Goal: Task Accomplishment & Management: Use online tool/utility

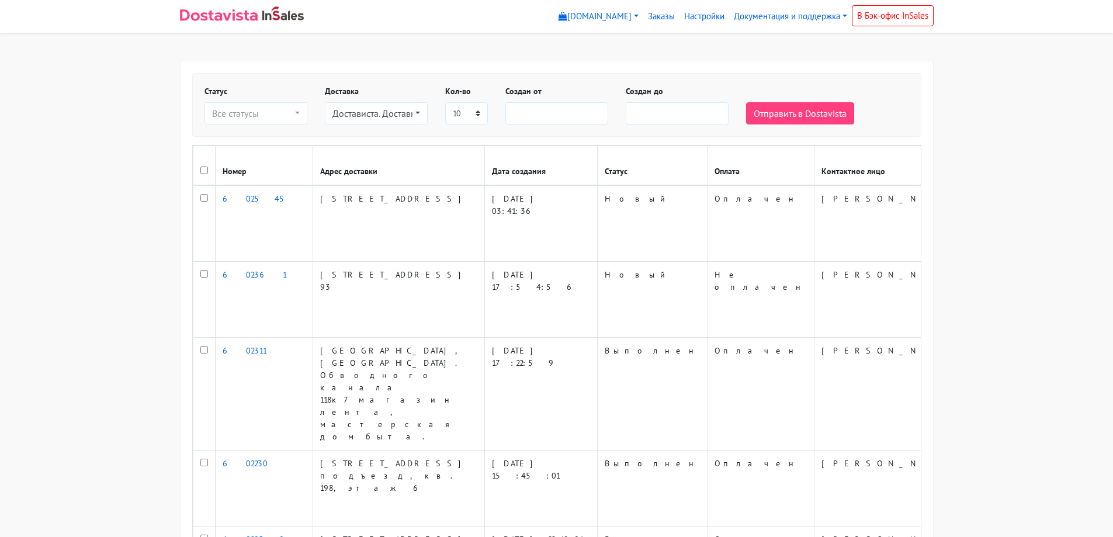
select select
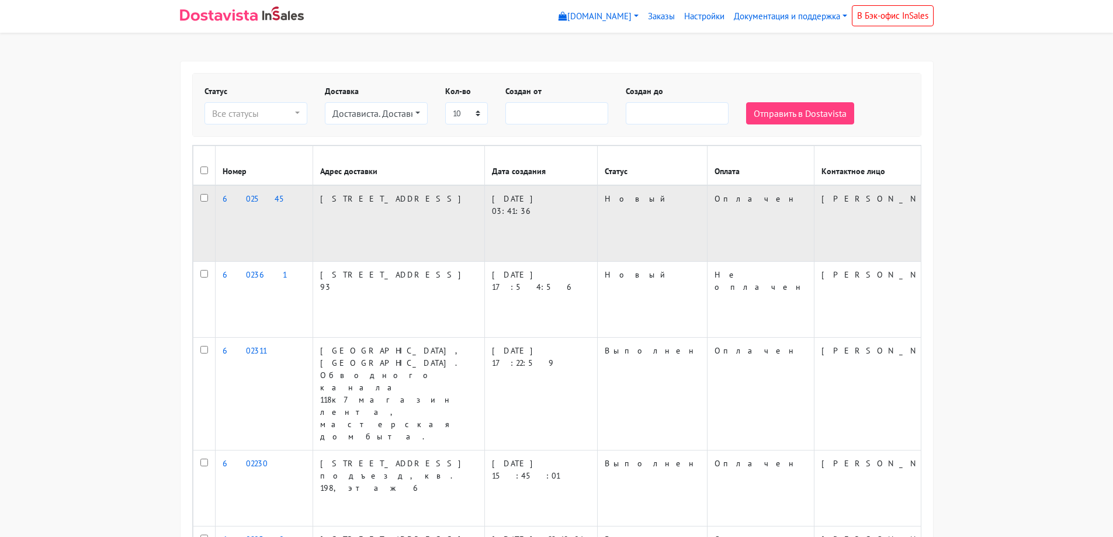
click at [200, 202] on input "checkbox" at bounding box center [204, 198] width 8 height 8
checkbox input "true"
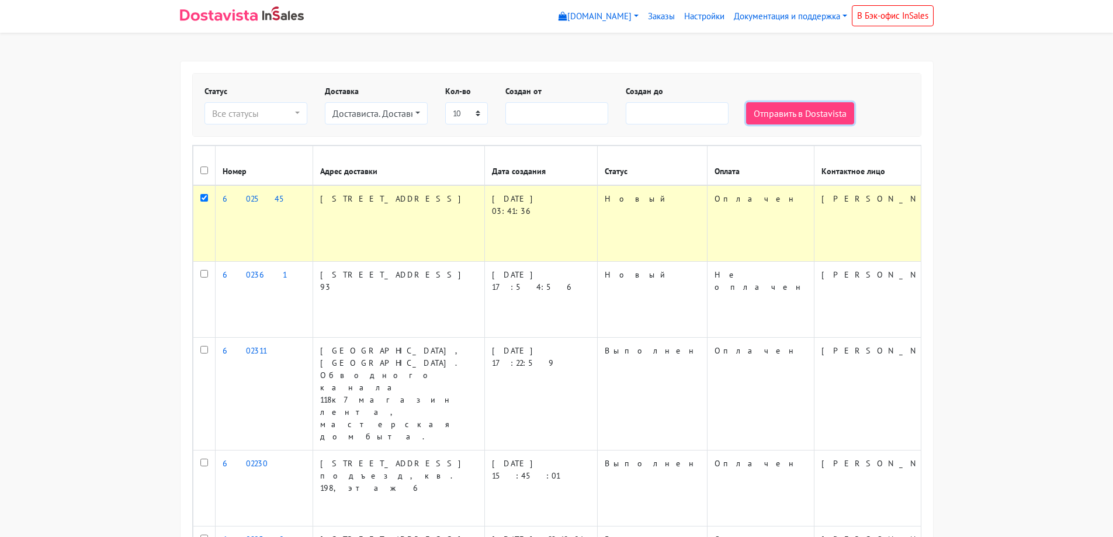
click at [825, 115] on button "Отправить в Dostavista" at bounding box center [800, 113] width 108 height 22
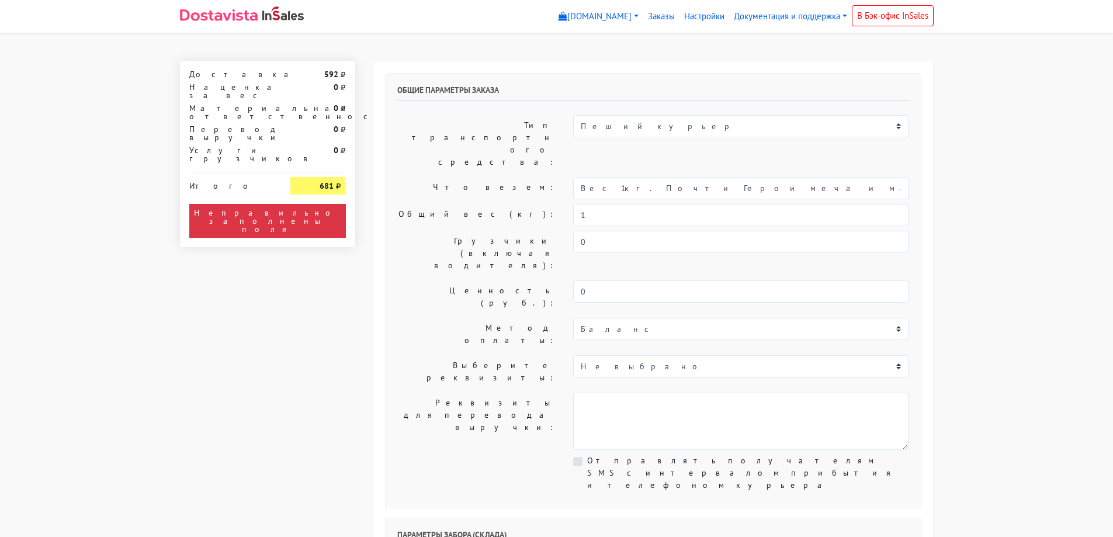
select select "12:00"
drag, startPoint x: 772, startPoint y: 154, endPoint x: 612, endPoint y: 168, distance: 161.2
click at [612, 168] on div "Общие параметры заказа Тип транспортного средства: Пеший курьер Легковой автомо…" at bounding box center [653, 291] width 535 height 434
type input "Вес 1кг."
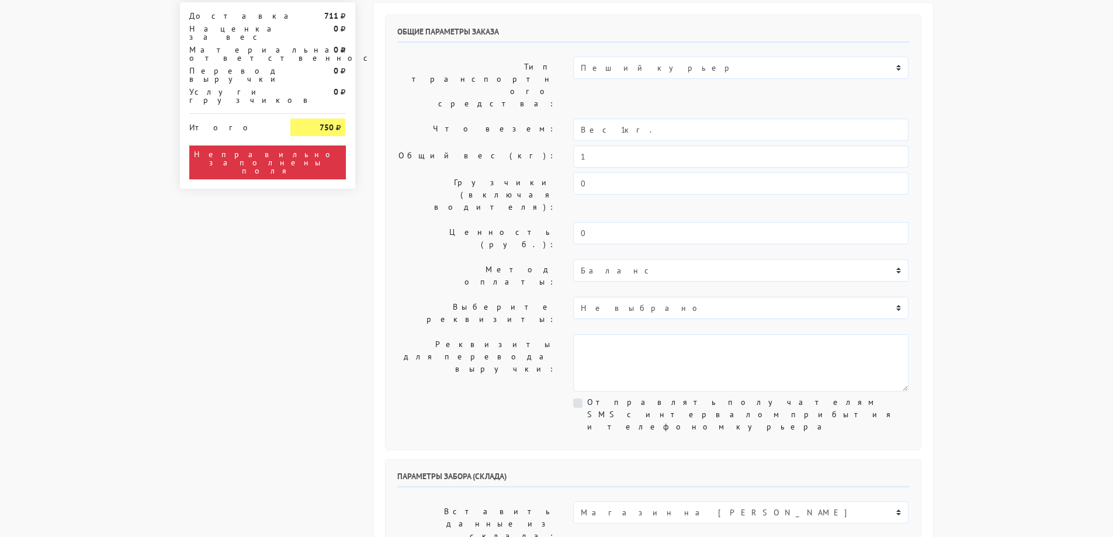
scroll to position [117, 0]
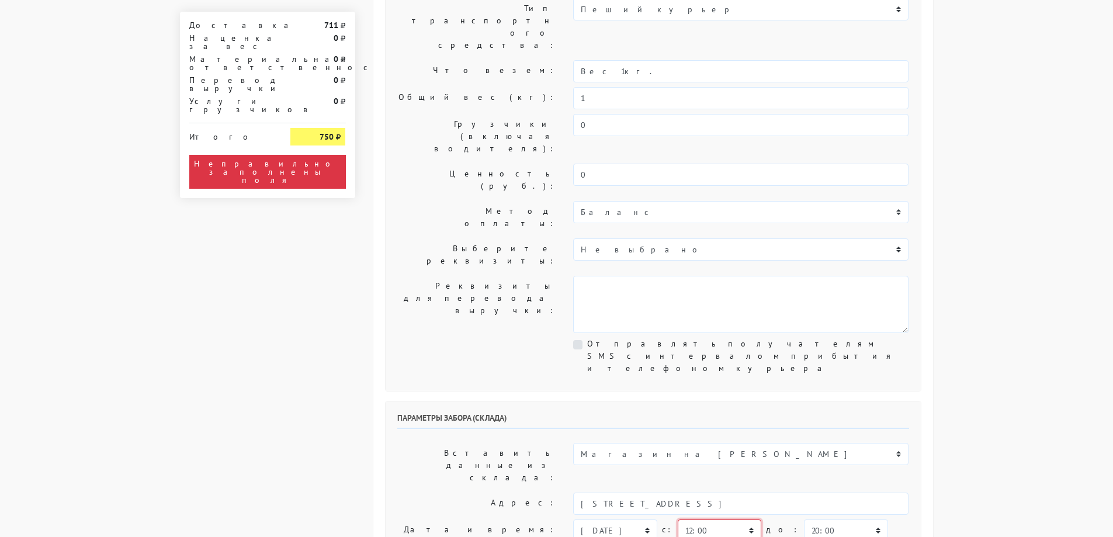
click at [712, 519] on select "00:00 00:30 01:00 01:30 02:00 02:30 03:00 03:30 04:00 04:30 05:00 05:30 06:00 0…" at bounding box center [720, 530] width 84 height 22
select select "13:30"
click at [678, 519] on select "00:00 00:30 01:00 01:30 02:00 02:30 03:00 03:30 04:00 04:30 05:00 05:30 06:00 0…" at bounding box center [720, 530] width 84 height 22
click at [804, 519] on select "00:00 00:30 01:00 01:30 02:00 02:30 03:00 03:30 04:00 04:30 05:00 05:30 06:00 0…" at bounding box center [846, 530] width 84 height 22
select select "14:30"
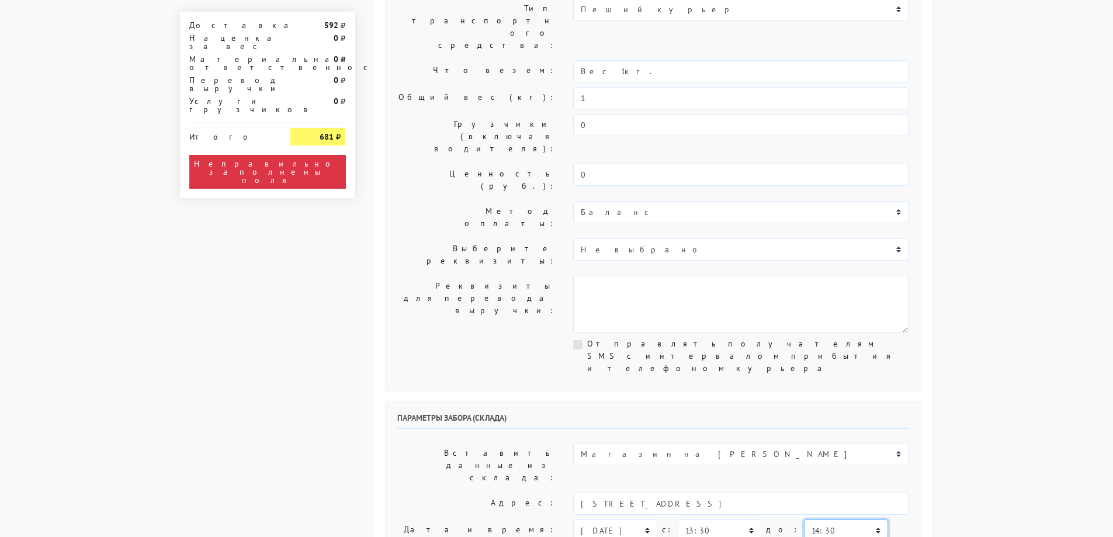
click at [804, 519] on select "00:00 00:30 01:00 01:30 02:00 02:30 03:00 03:30 04:00 04:30 05:00 05:30 06:00 0…" at bounding box center [846, 530] width 84 height 22
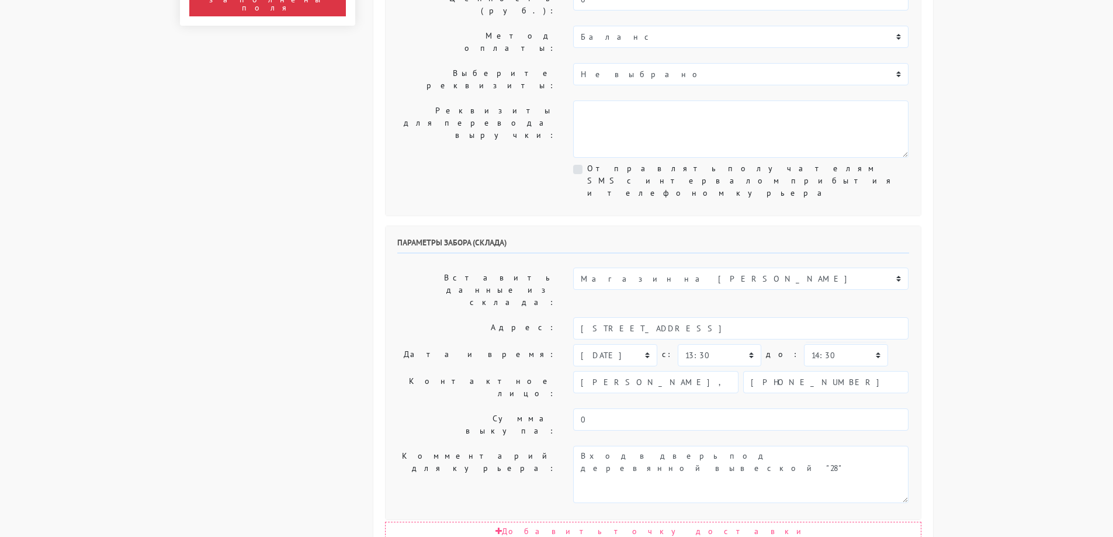
click at [967, 402] on body "myshop-tx960.myinsales.ru myshop-tx960.myinsales.ru Выйти Заказы Настройки 592" at bounding box center [556, 423] width 1113 height 1430
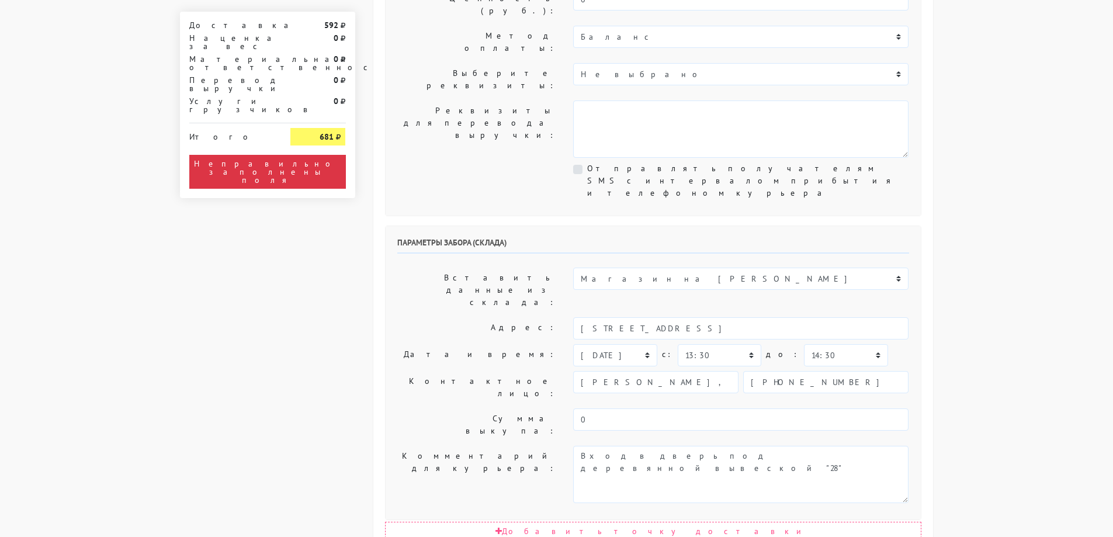
scroll to position [351, 0]
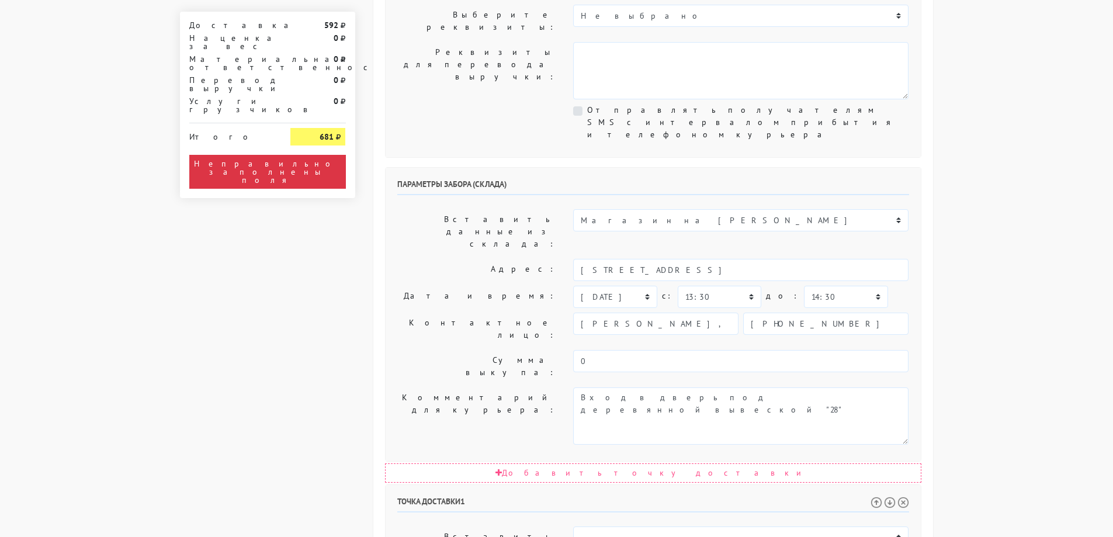
select select "14:00"
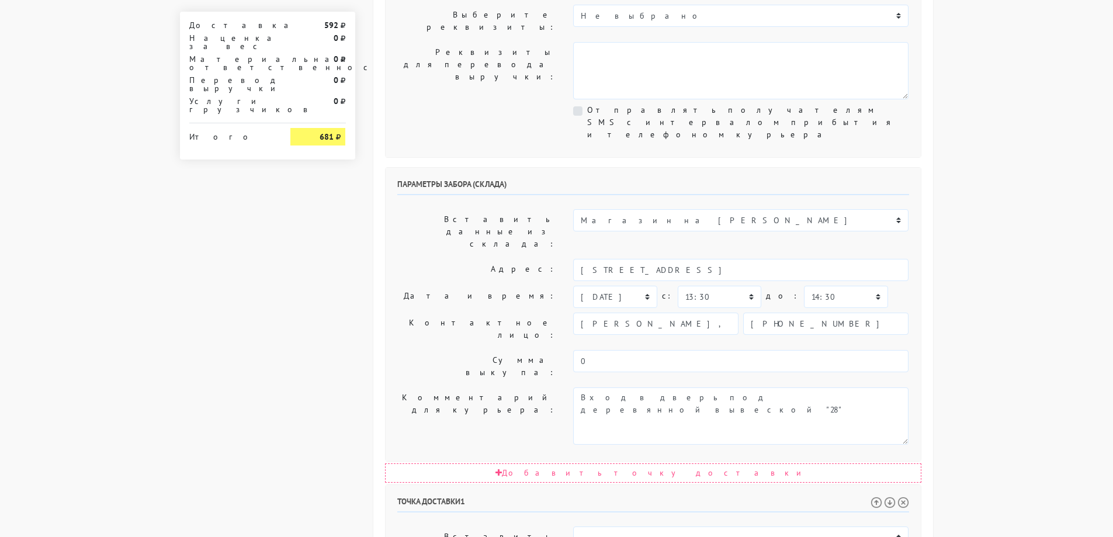
select select "16:00"
click at [1014, 305] on body "myshop-tx960.myinsales.ru myshop-tx960.myinsales.ru Выйти Заказы Настройки 592" at bounding box center [556, 303] width 1113 height 1308
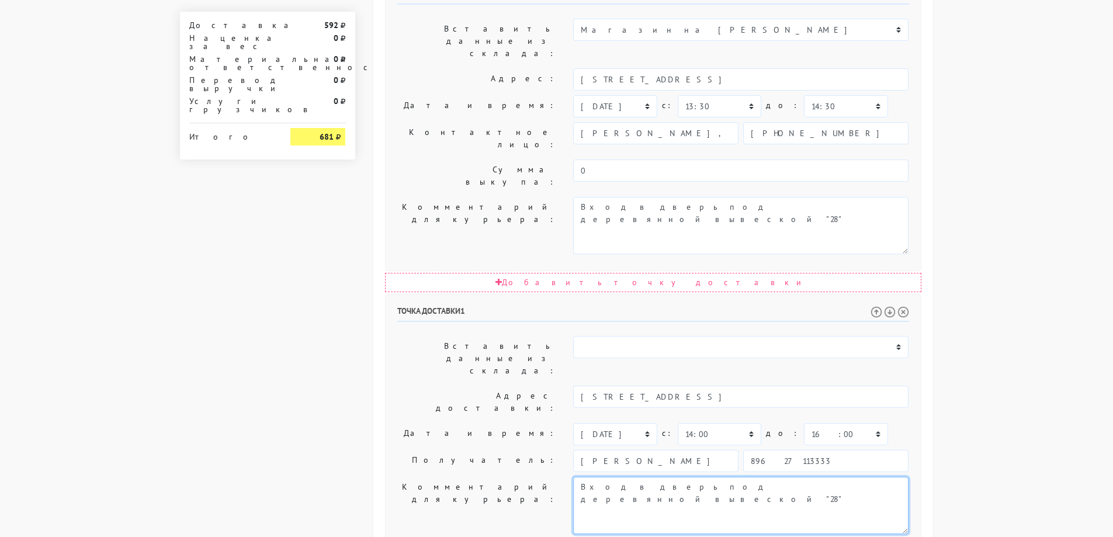
drag, startPoint x: 785, startPoint y: 314, endPoint x: 390, endPoint y: 296, distance: 395.4
click at [390, 477] on div "Комментарий для курьера: Вход в дверь под деревянной вывеской "28"" at bounding box center [653, 505] width 529 height 57
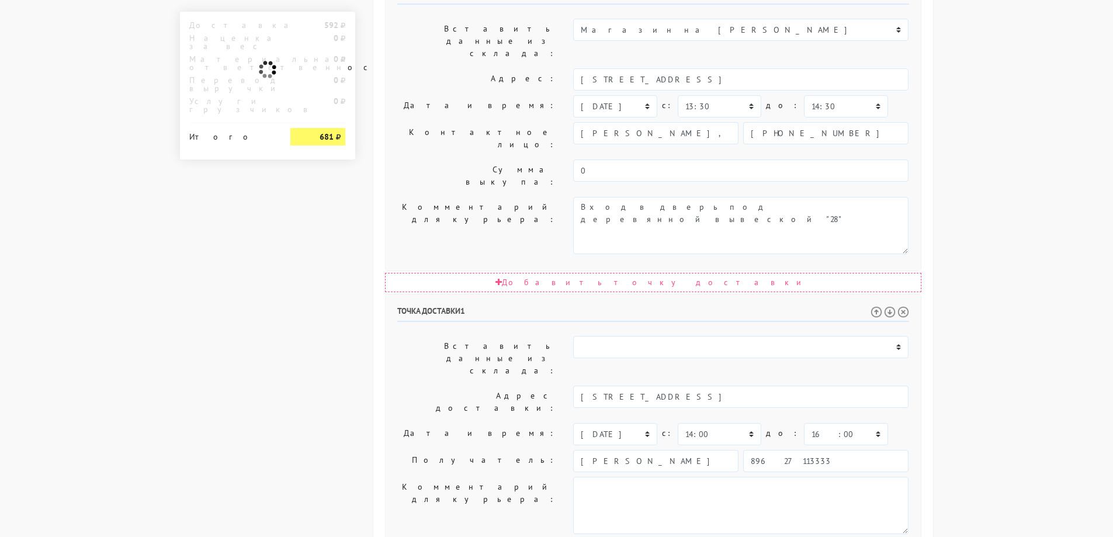
click at [1052, 328] on body "myshop-tx960.myinsales.ru myshop-tx960.myinsales.ru Выйти Заказы Настройки 592" at bounding box center [556, 113] width 1113 height 1308
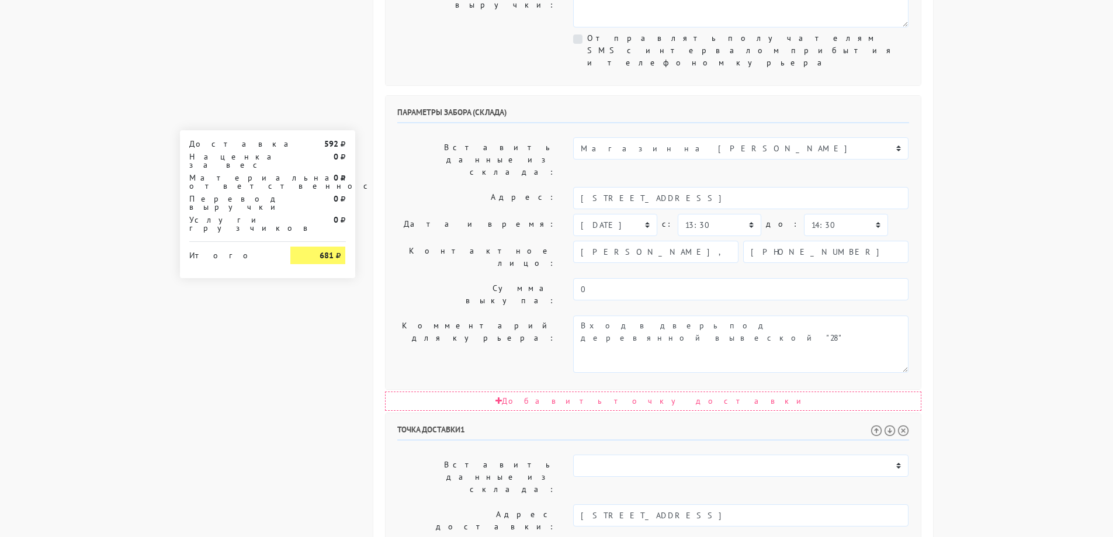
scroll to position [249, 0]
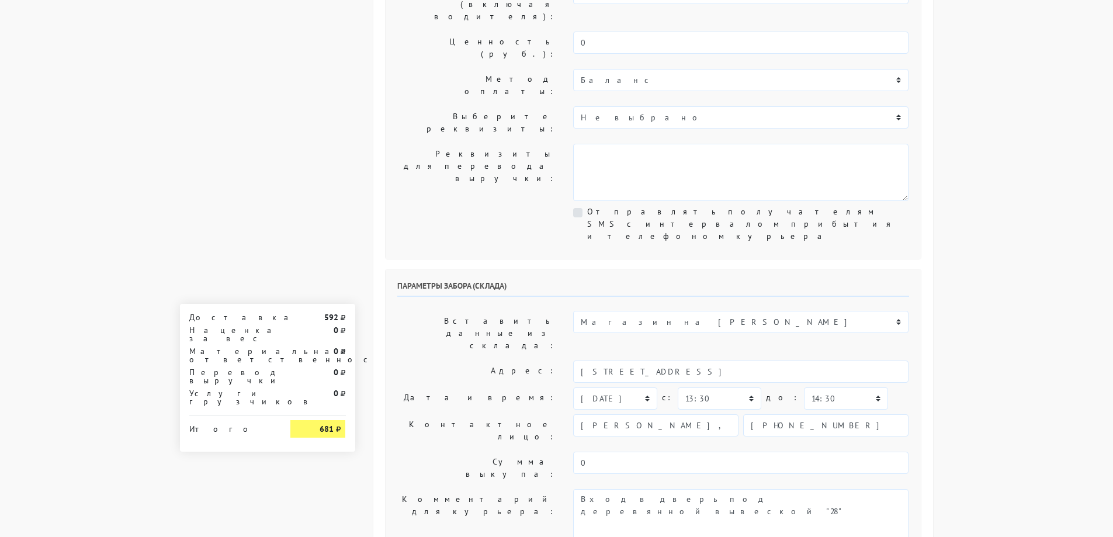
click at [1033, 252] on body "myshop-tx960.myinsales.ru myshop-tx960.myinsales.ru Выйти Заказы Настройки 592" at bounding box center [556, 405] width 1113 height 1308
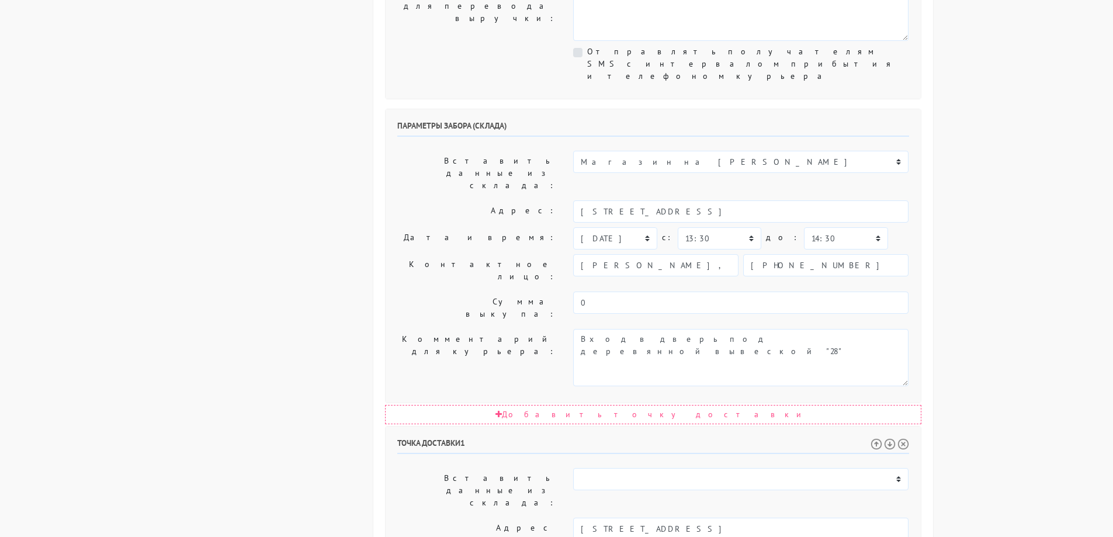
click at [1000, 300] on body "myshop-tx960.myinsales.ru myshop-tx960.myinsales.ru Выйти Заказы Настройки 592" at bounding box center [556, 245] width 1113 height 1308
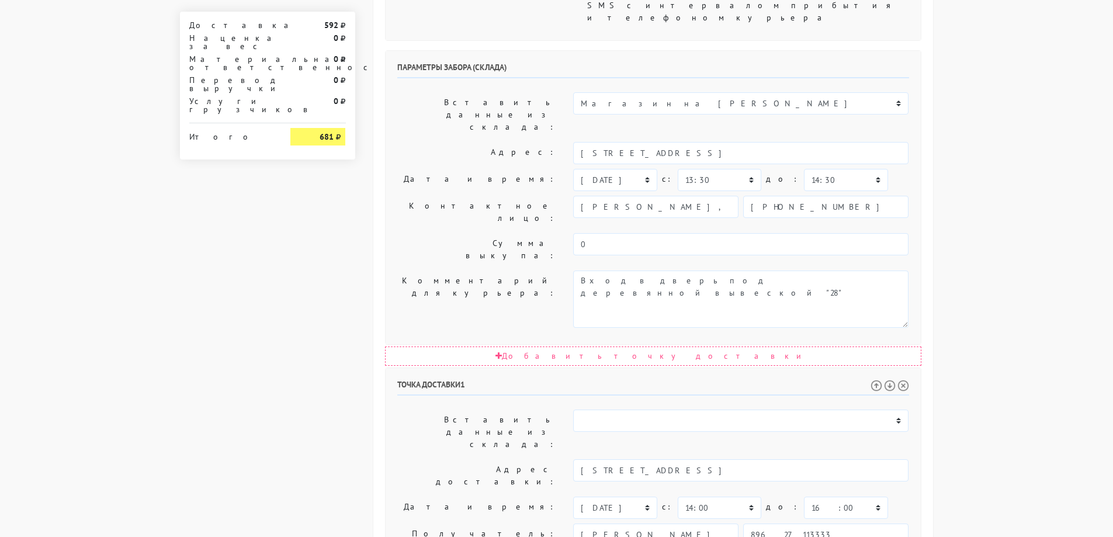
click at [1000, 296] on body "myshop-tx960.myinsales.ru myshop-tx960.myinsales.ru Выйти Заказы Настройки 592" at bounding box center [556, 187] width 1113 height 1308
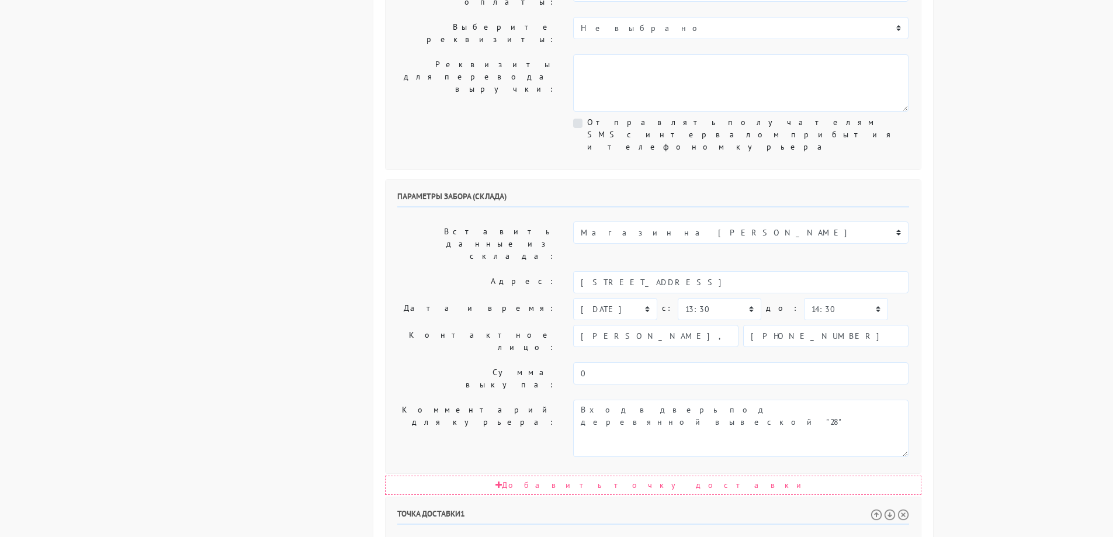
scroll to position [467, 0]
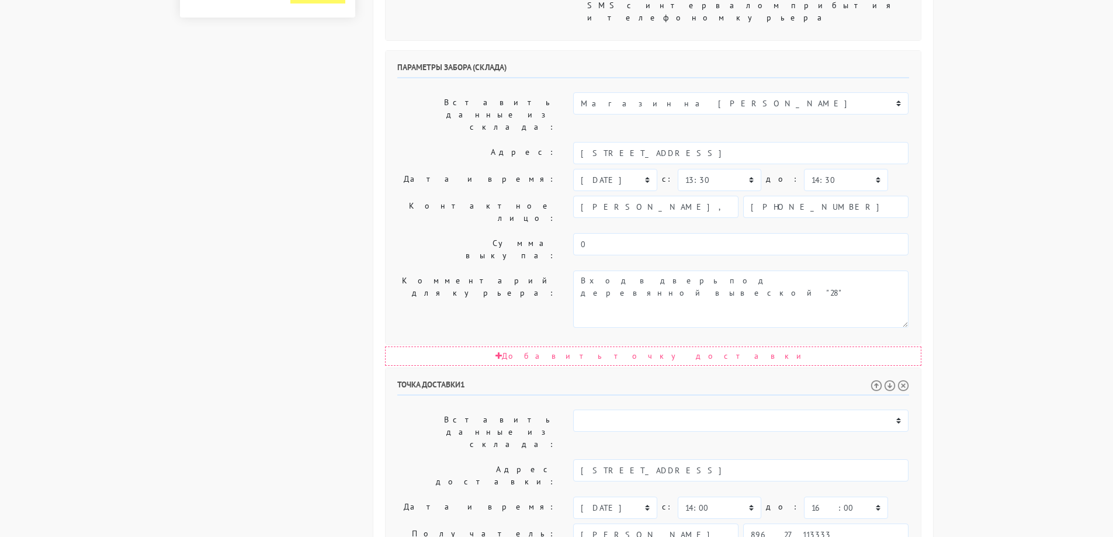
click at [1050, 319] on body "myshop-tx960.myinsales.ru myshop-tx960.myinsales.ru Выйти Заказы Настройки 592" at bounding box center [556, 187] width 1113 height 1308
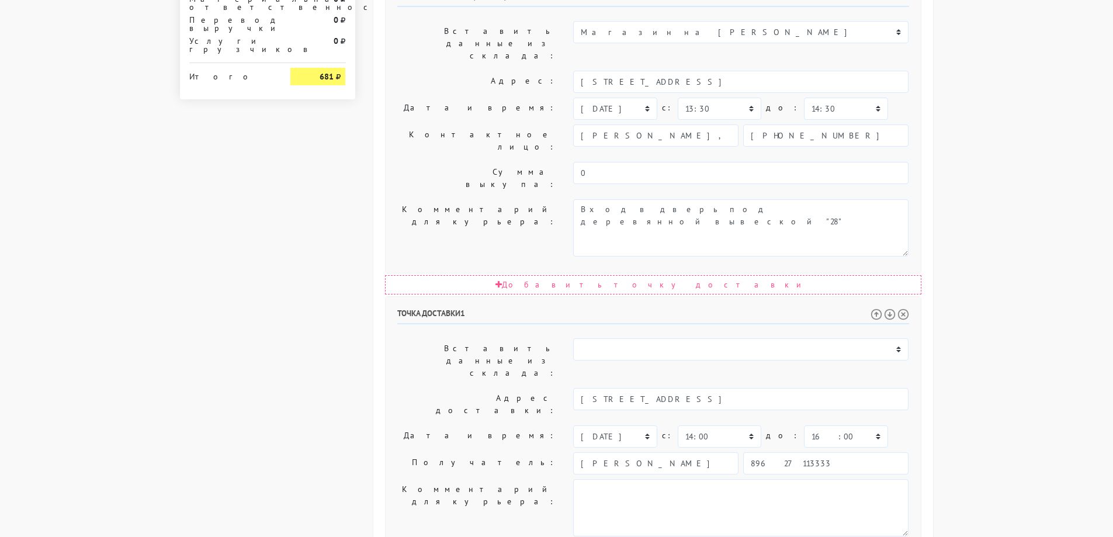
scroll to position [541, 0]
